Goal: Task Accomplishment & Management: Manage account settings

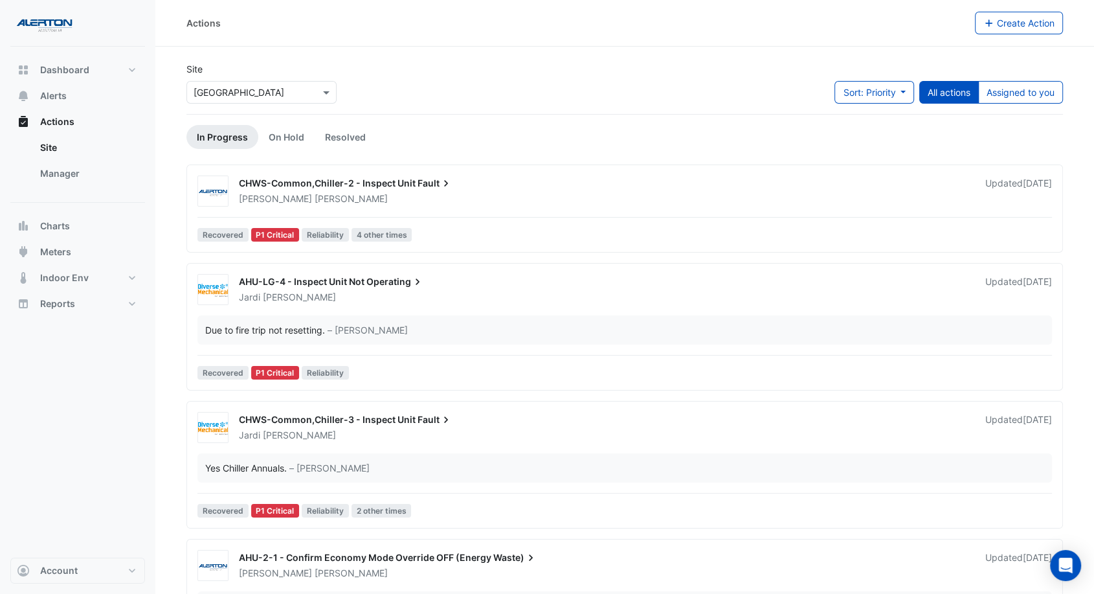
click at [235, 137] on link "In Progress" at bounding box center [222, 137] width 72 height 24
click at [58, 120] on span "Actions" at bounding box center [57, 121] width 34 height 13
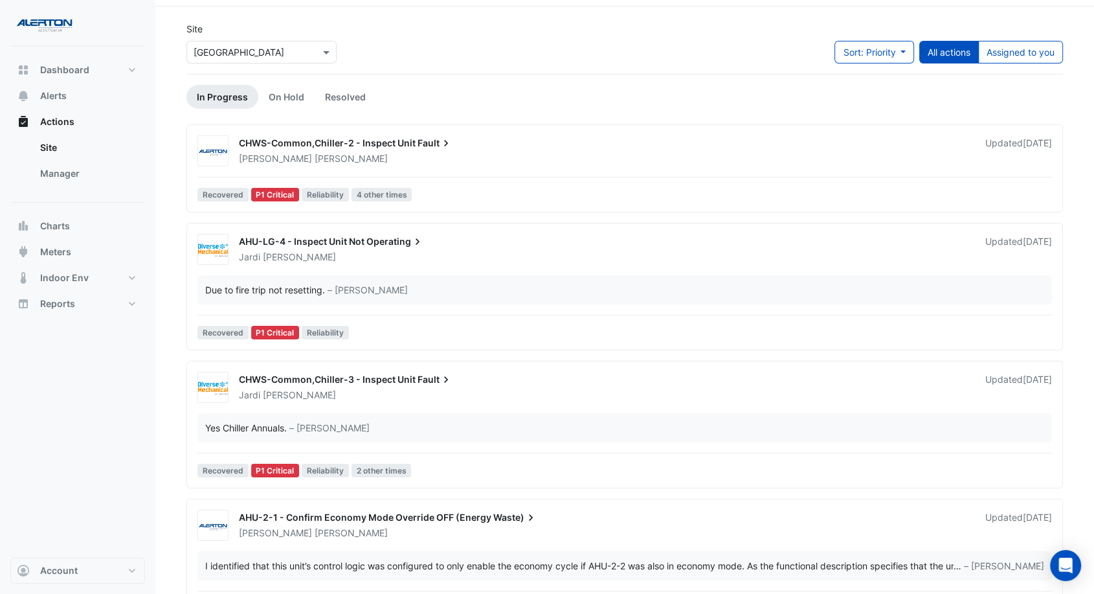
scroll to position [72, 0]
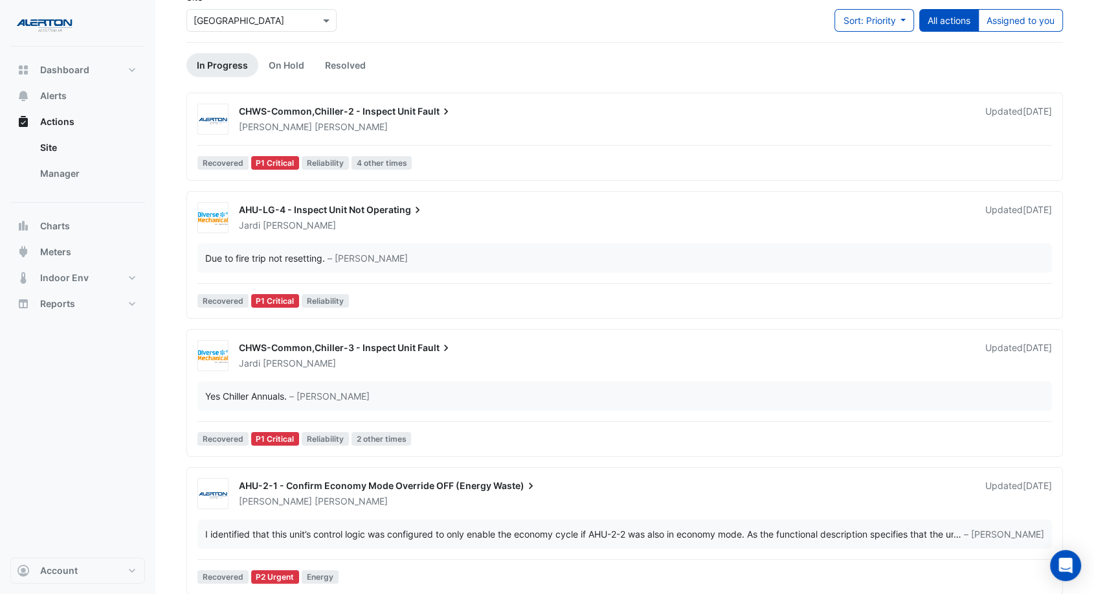
click at [628, 501] on div "[PERSON_NAME]" at bounding box center [604, 501] width 733 height 13
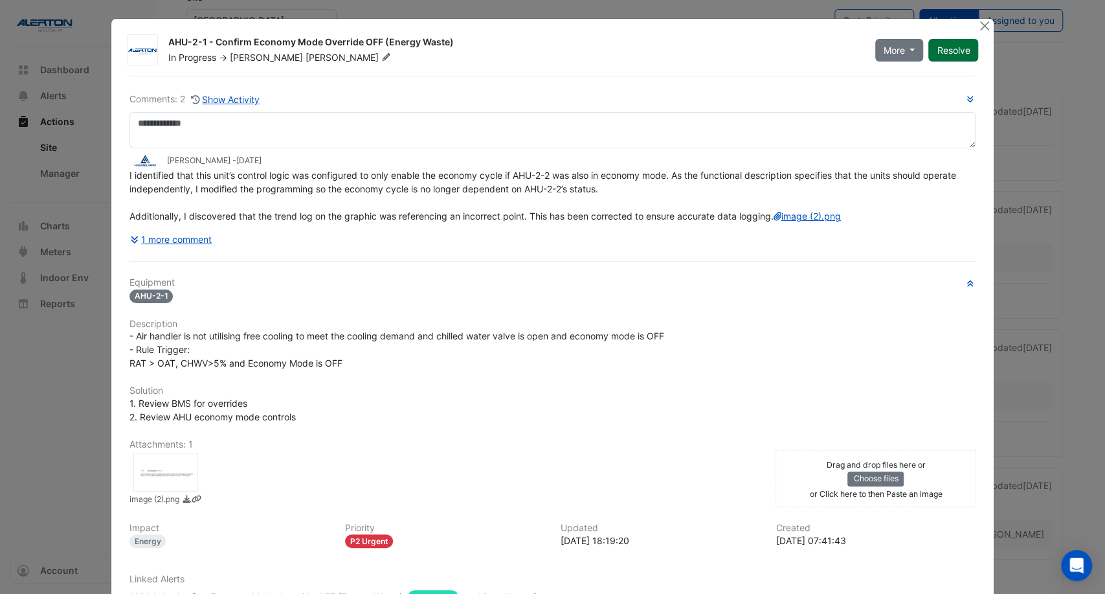
click at [948, 53] on button "Resolve" at bounding box center [953, 50] width 50 height 23
click at [977, 22] on button "Close" at bounding box center [984, 26] width 14 height 14
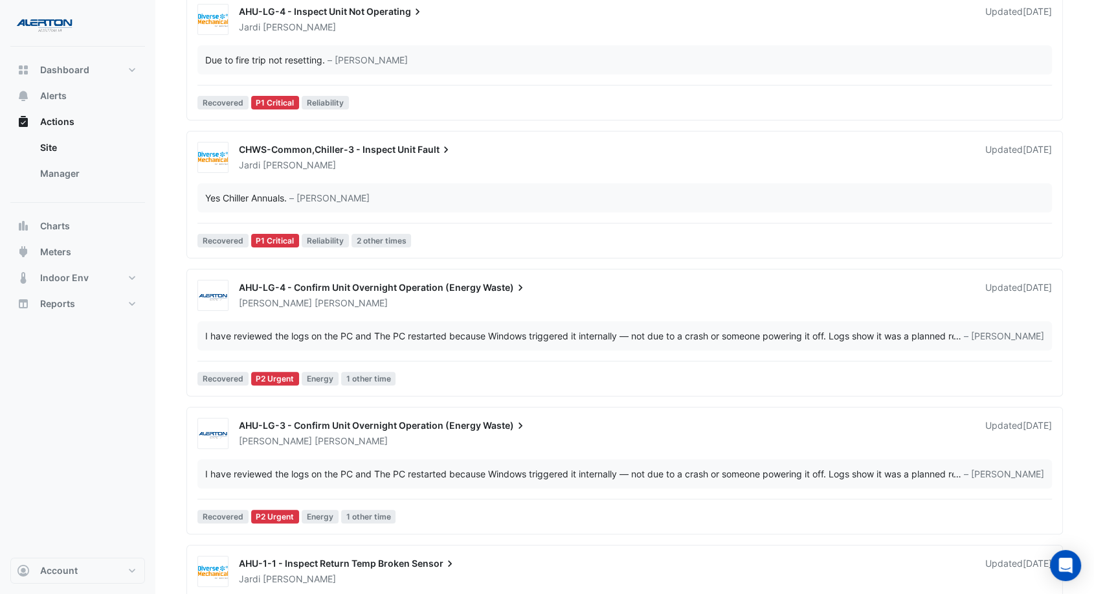
scroll to position [287, 0]
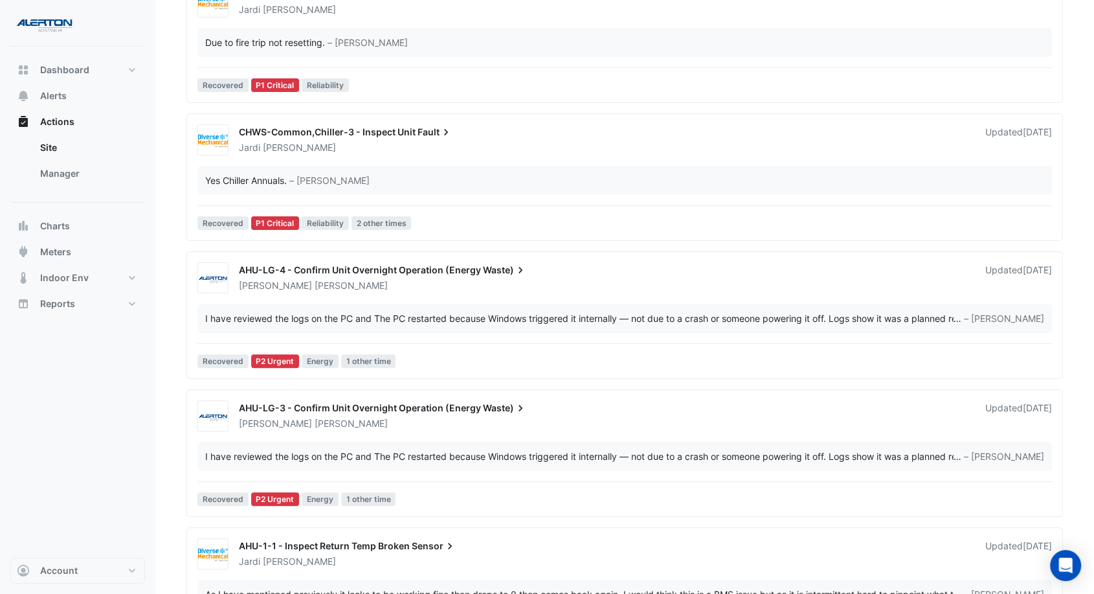
click at [709, 298] on div "AHU-LG-4 - Confirm Unit Overnight Operation (Energy Waste) [PERSON_NAME] Update…" at bounding box center [624, 317] width 865 height 111
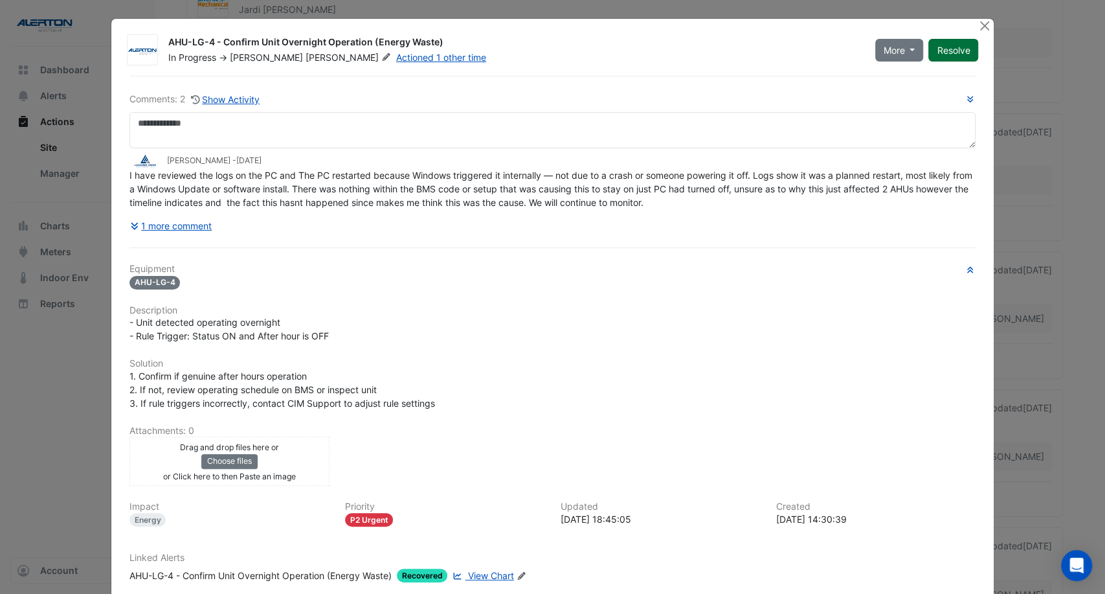
click at [950, 48] on button "Resolve" at bounding box center [953, 50] width 50 height 23
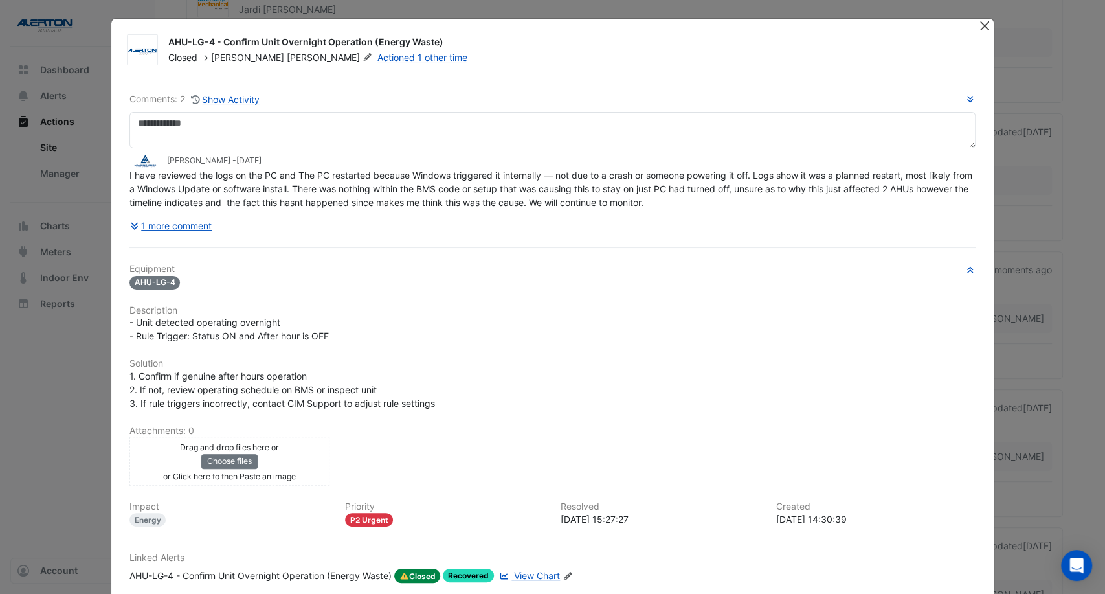
click at [979, 18] on div "AHU-LG-4 - Confirm Unit Overnight Operation (Energy Waste) Closed -> [PERSON_NA…" at bounding box center [553, 335] width 884 height 635
click at [979, 22] on button "Close" at bounding box center [984, 26] width 14 height 14
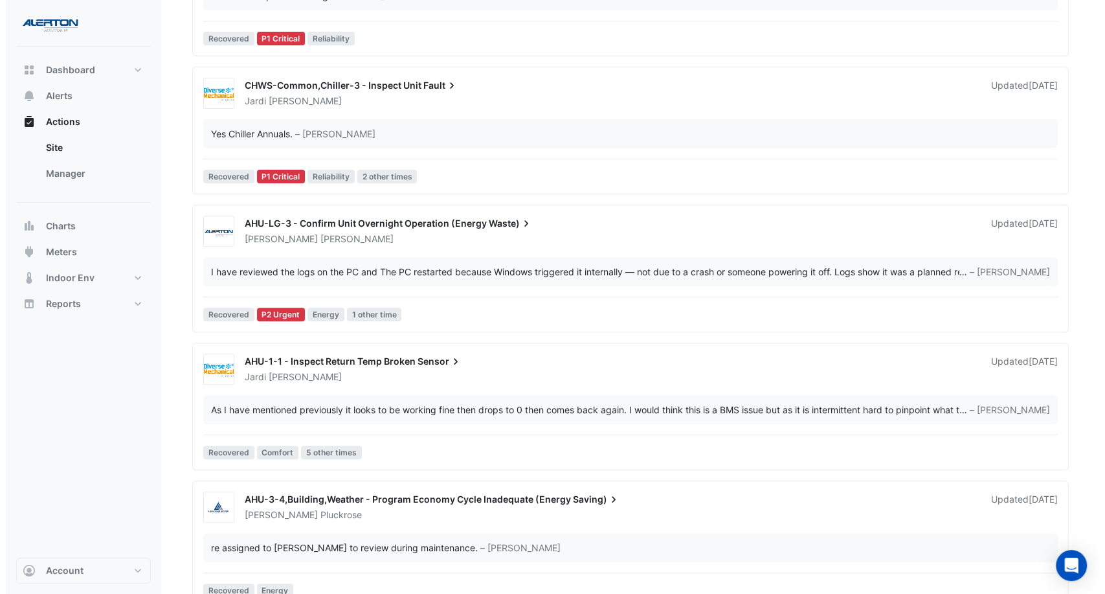
scroll to position [357, 0]
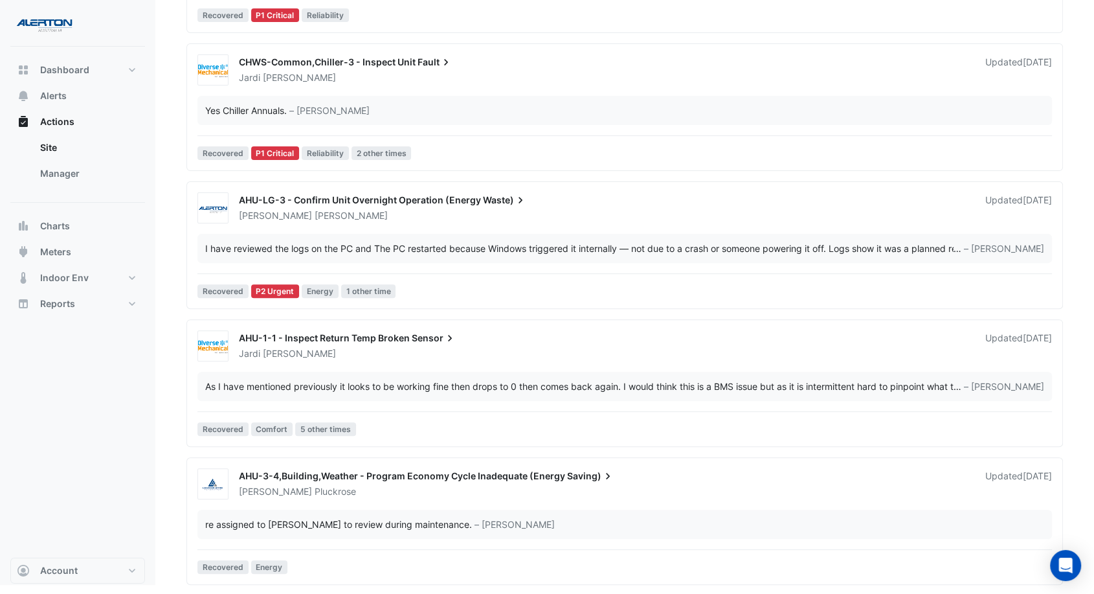
click at [641, 217] on div "[PERSON_NAME]" at bounding box center [604, 215] width 733 height 13
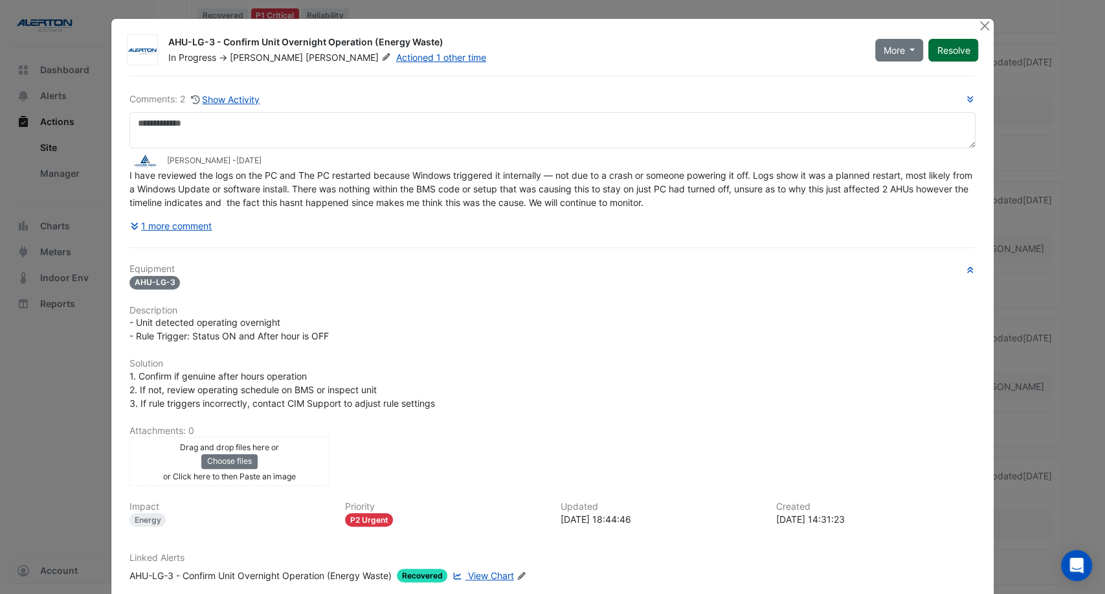
click at [953, 42] on button "Resolve" at bounding box center [953, 50] width 50 height 23
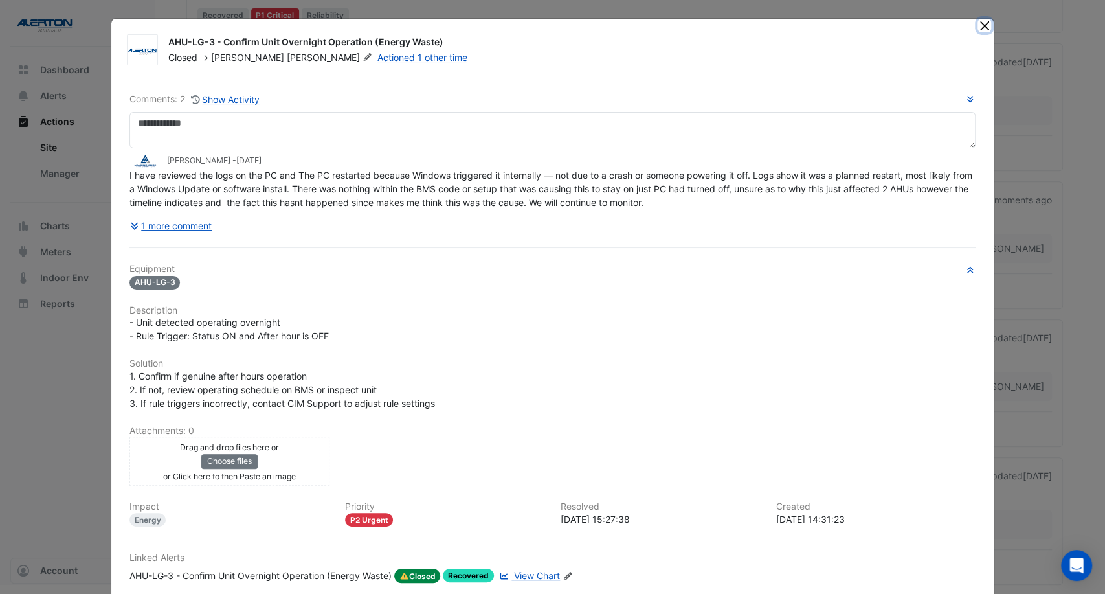
click at [978, 23] on button "Close" at bounding box center [984, 26] width 14 height 14
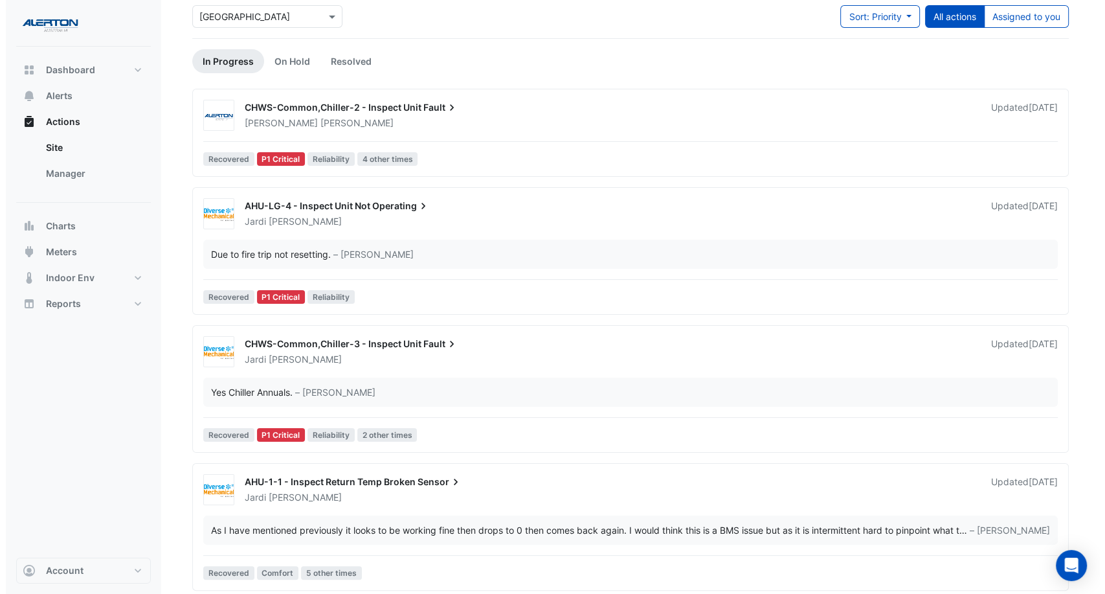
scroll to position [75, 0]
click at [531, 129] on div "[PERSON_NAME]" at bounding box center [604, 123] width 733 height 13
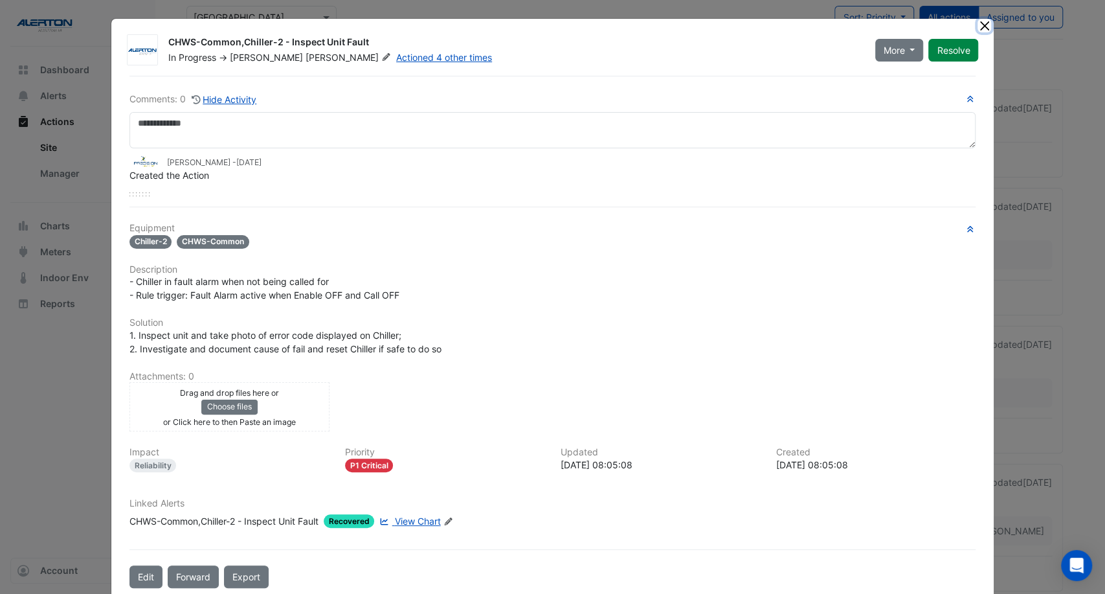
click at [981, 23] on button "Close" at bounding box center [984, 26] width 14 height 14
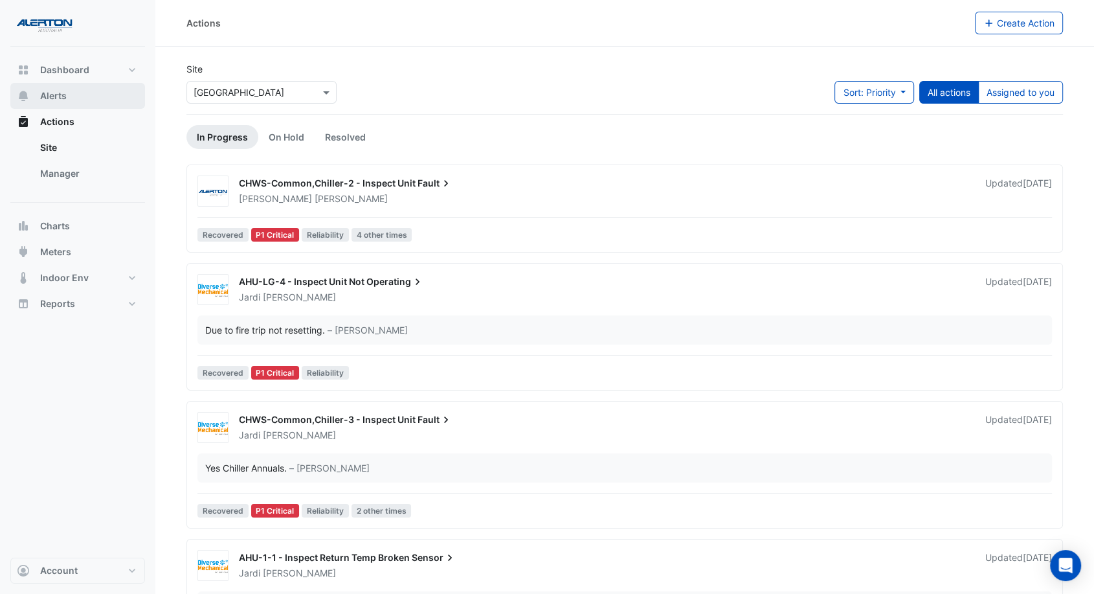
click at [61, 95] on span "Alerts" at bounding box center [53, 95] width 27 height 13
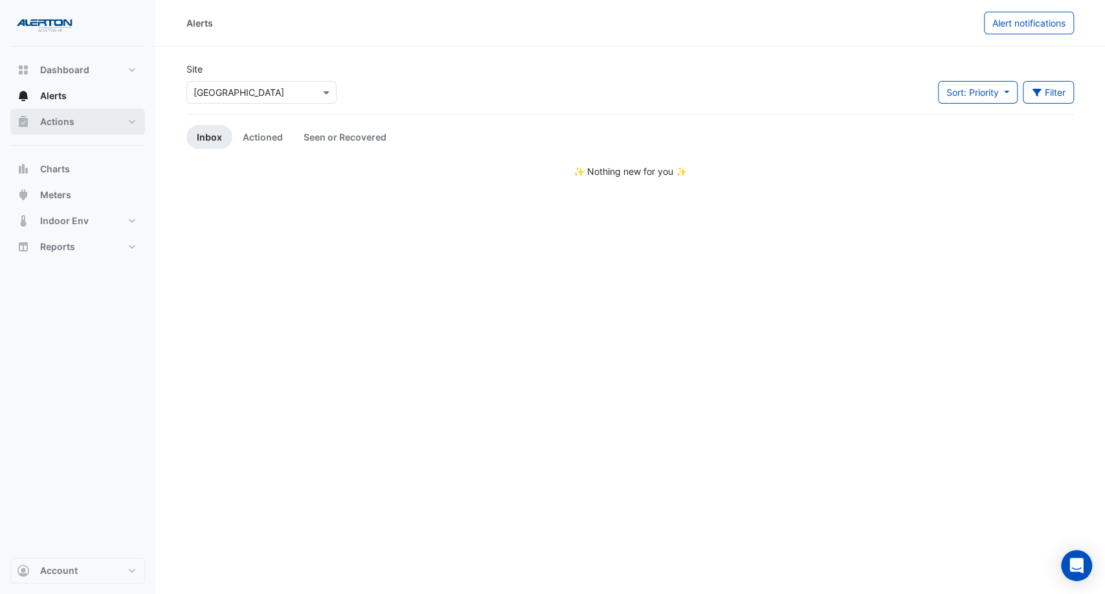
click at [69, 115] on span "Actions" at bounding box center [57, 121] width 34 height 13
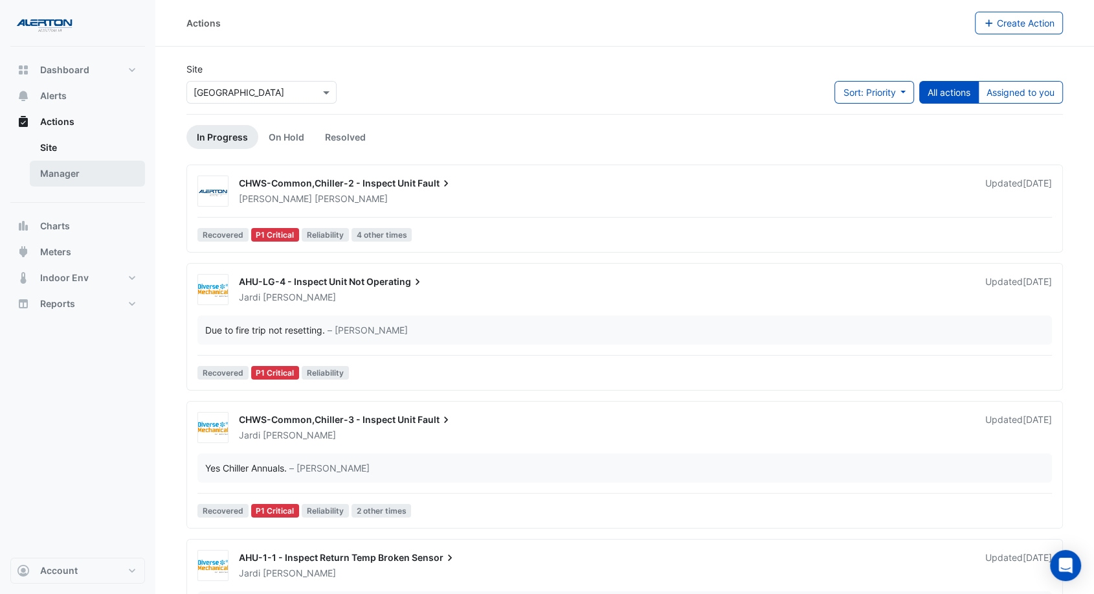
click at [72, 174] on link "Manager" at bounding box center [87, 174] width 115 height 26
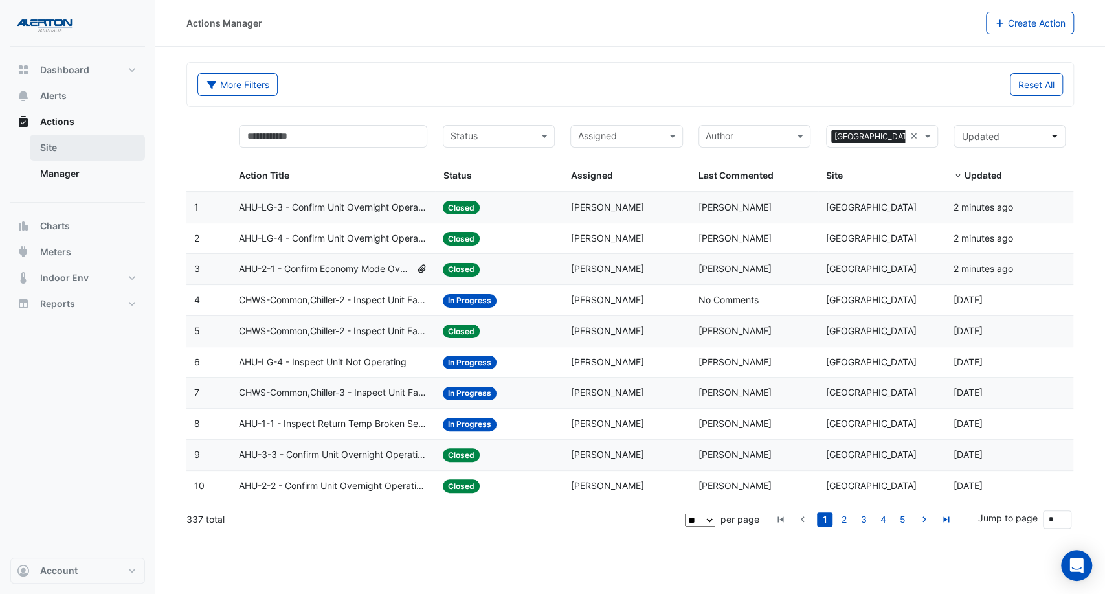
click at [83, 156] on link "Site" at bounding box center [87, 148] width 115 height 26
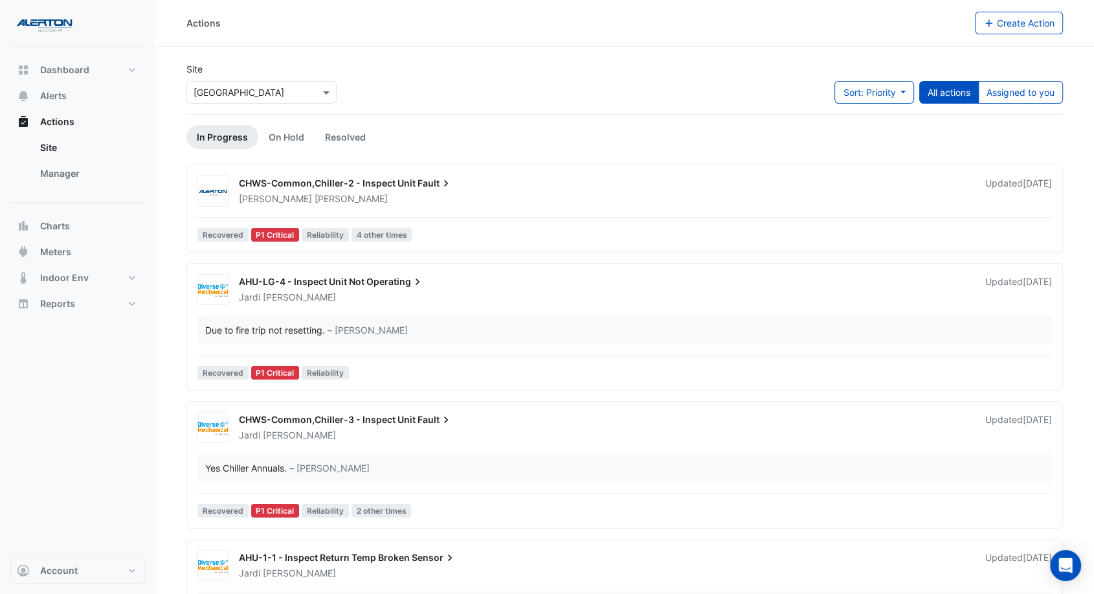
click at [596, 198] on div "[PERSON_NAME]" at bounding box center [604, 198] width 733 height 13
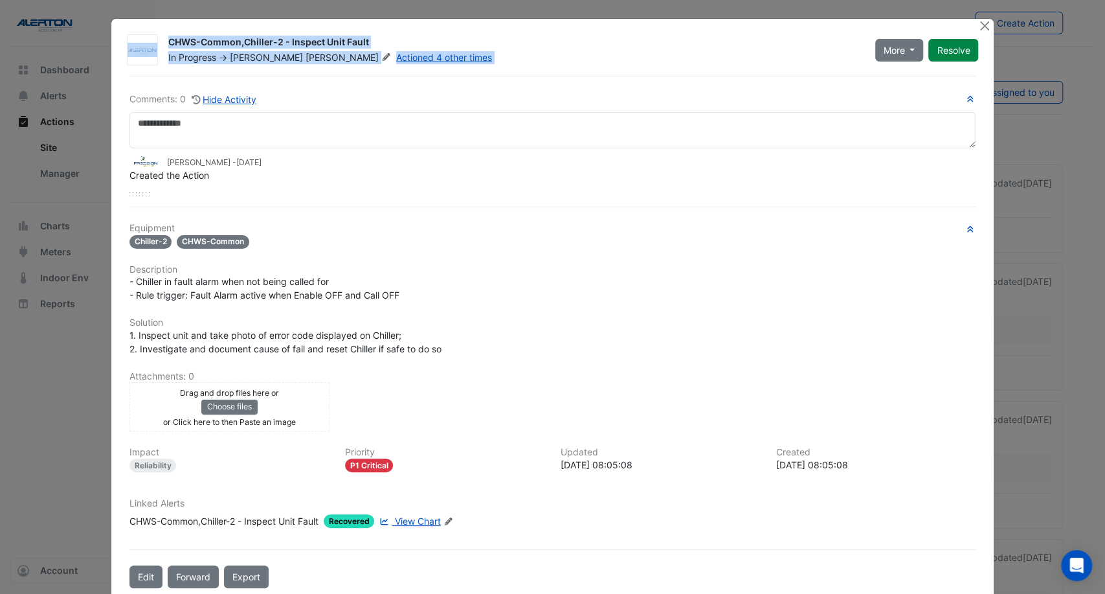
click at [987, 28] on div "CHWS-Common,Chiller-2 - Inspect Unit Fault In Progress -> [PERSON_NAME] Actione…" at bounding box center [553, 308] width 884 height 581
